Goal: Task Accomplishment & Management: Complete application form

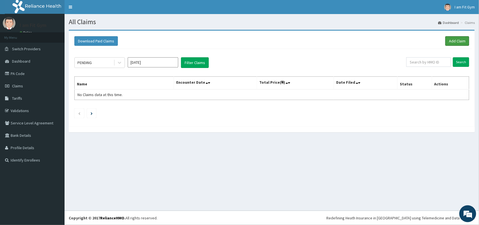
click at [459, 42] on link "Add Claim" at bounding box center [457, 41] width 24 height 10
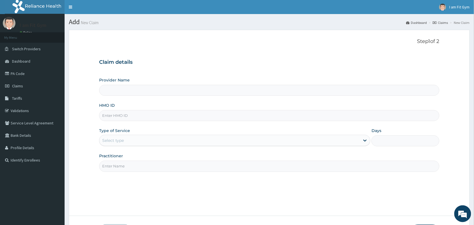
type input "I am fit Gym - Magodo"
type input "1"
type input "DET/10019/A"
click at [170, 169] on input "Practitioner" at bounding box center [269, 165] width 340 height 11
type input "RAZZIE"
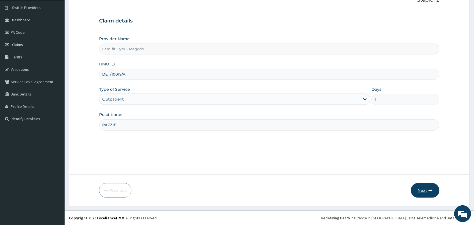
click at [420, 194] on button "Next" at bounding box center [425, 190] width 28 height 15
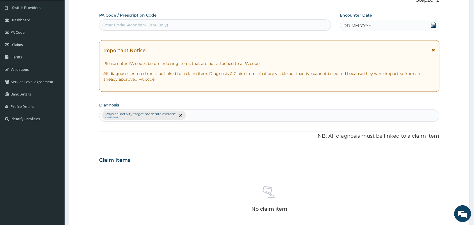
click at [433, 26] on icon at bounding box center [433, 25] width 6 height 6
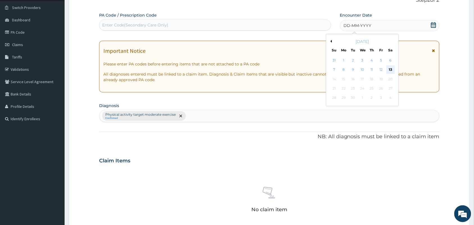
click at [392, 70] on div "13" at bounding box center [390, 70] width 8 height 8
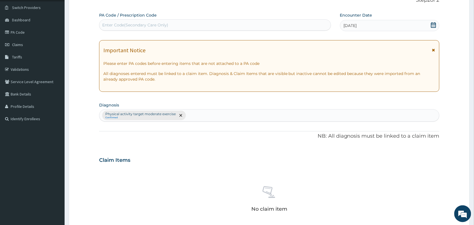
click at [249, 27] on div "Enter Code(Secondary Care Only)" at bounding box center [214, 24] width 231 height 9
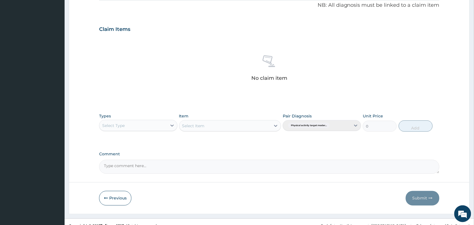
scroll to position [179, 0]
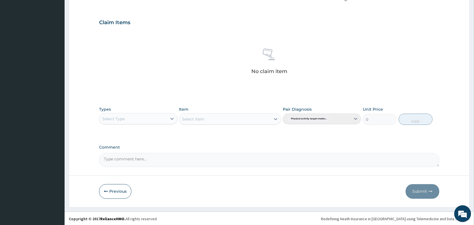
type input "PA/4C2670"
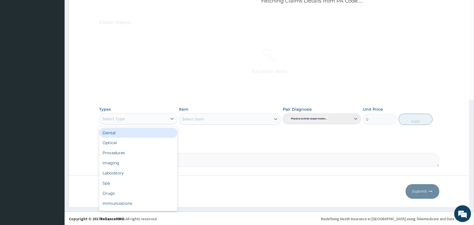
click at [151, 118] on div "Select Type" at bounding box center [133, 118] width 68 height 9
type input "gym"
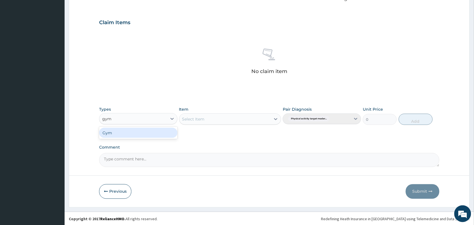
click at [146, 135] on div "Gym" at bounding box center [138, 133] width 78 height 10
click at [237, 120] on div "Select Item" at bounding box center [230, 118] width 102 height 11
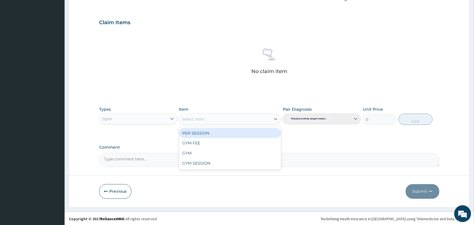
click at [244, 120] on div "Select Item" at bounding box center [224, 118] width 91 height 9
click at [253, 132] on div "PER SESSION" at bounding box center [230, 133] width 102 height 10
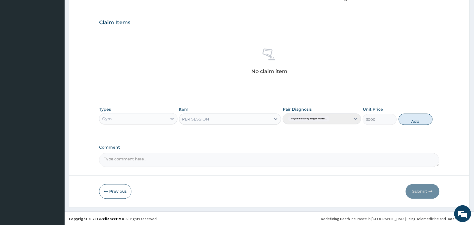
click at [407, 120] on button "Add" at bounding box center [415, 119] width 34 height 11
type input "0"
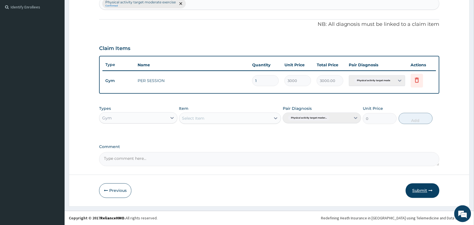
click at [417, 187] on button "Submit" at bounding box center [422, 190] width 34 height 15
